Goal: Find contact information: Find contact information

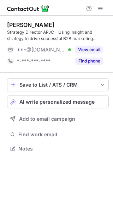
scroll to position [144, 113]
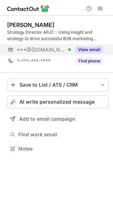
click at [86, 50] on button "View email" at bounding box center [89, 49] width 28 height 7
